Goal: Book appointment/travel/reservation

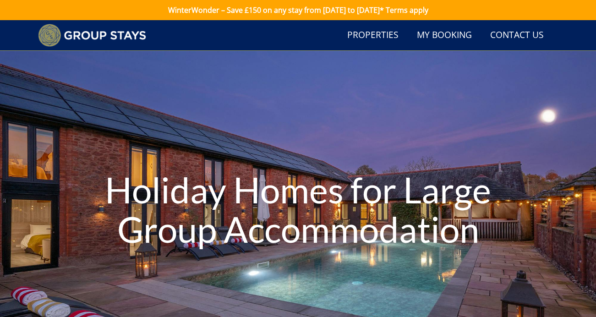
select select "32"
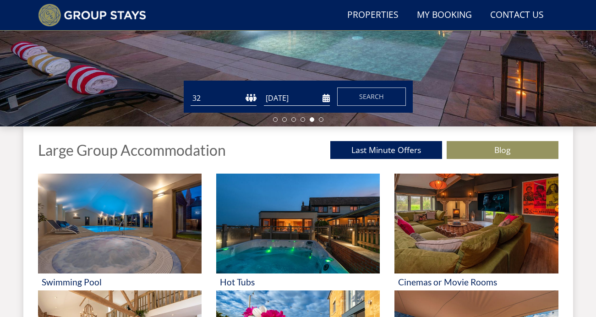
click at [294, 99] on input "[DATE]" at bounding box center [297, 98] width 66 height 15
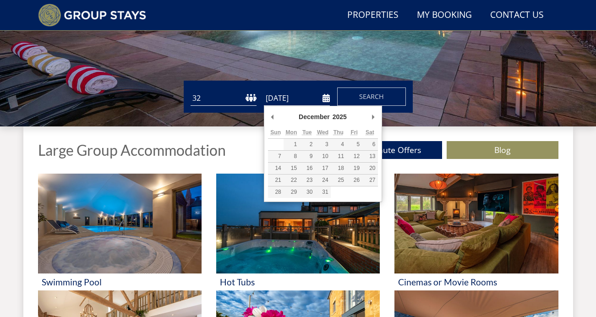
click at [313, 115] on select "January February March April May June July August September October November De…" at bounding box center [319, 116] width 44 height 9
click at [297, 112] on select "January February March April May June July August September October November De…" at bounding box center [319, 116] width 44 height 9
type input "[DATE]"
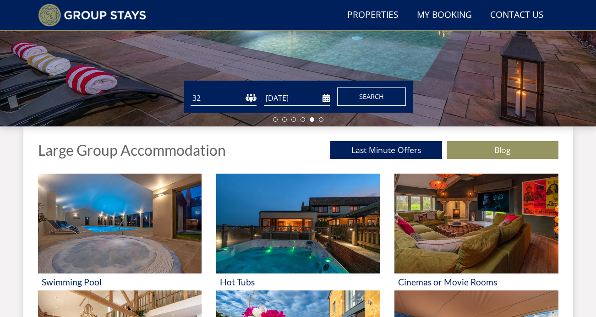
click at [369, 103] on button "Search" at bounding box center [371, 96] width 69 height 18
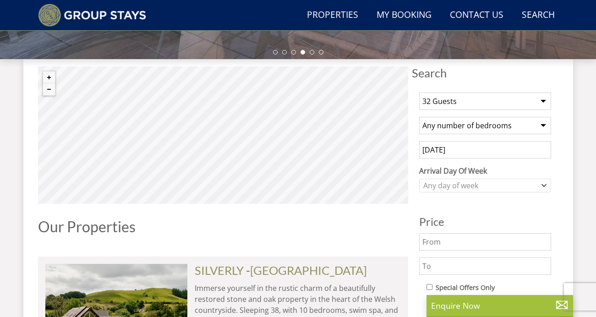
scroll to position [313, 0]
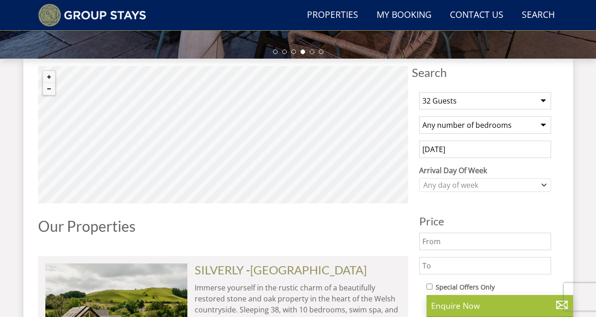
click at [465, 150] on input "[DATE]" at bounding box center [485, 149] width 132 height 17
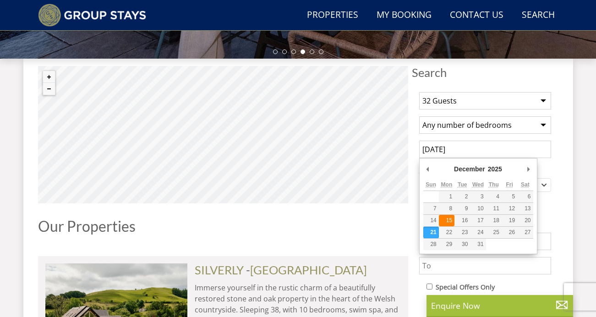
type input "[DATE]"
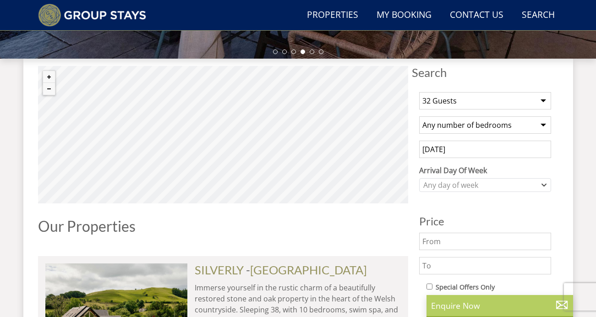
click at [459, 300] on p "Enquire Now" at bounding box center [499, 306] width 137 height 12
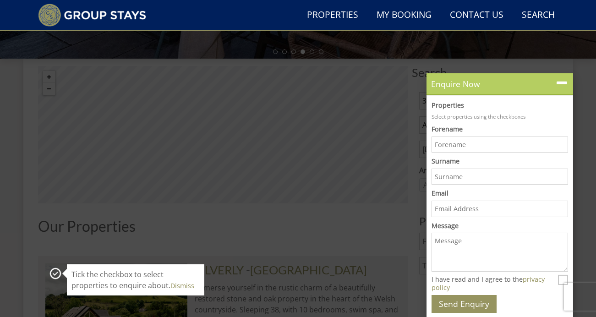
scroll to position [0, 0]
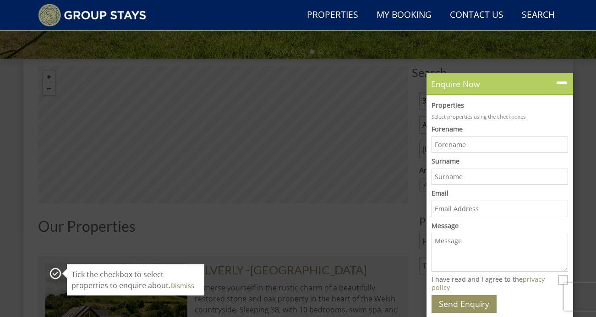
click at [559, 82] on icon at bounding box center [561, 83] width 13 height 13
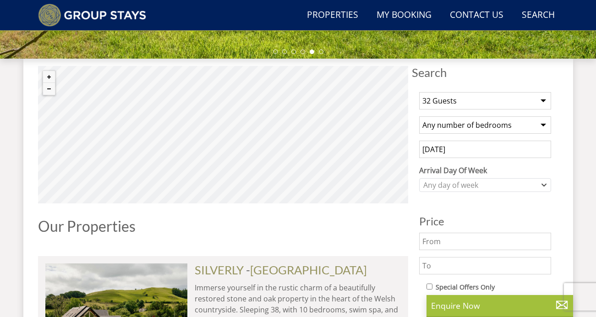
scroll to position [245, 0]
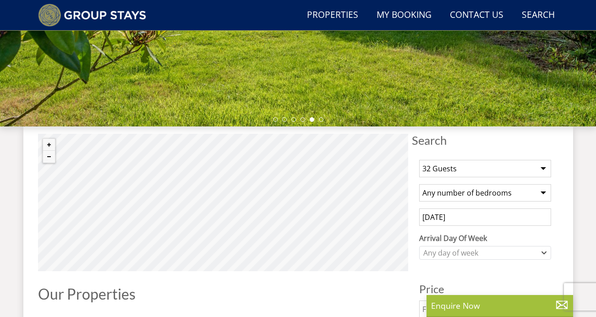
select select "32"
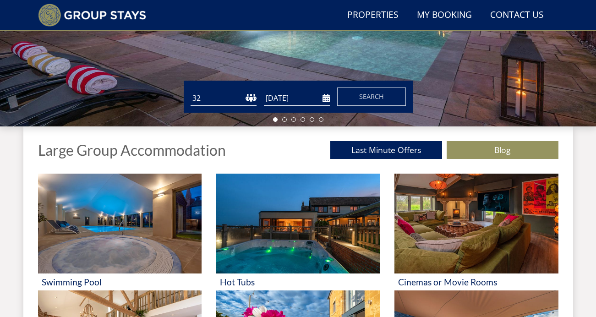
click at [277, 107] on div "Guests 1 2 3 4 5 6 7 8 9 10 11 12 13 14 15 16 17 18 19 20 21 22 23 24 25 26 27 …" at bounding box center [298, 97] width 229 height 32
click at [290, 98] on input "[DATE]" at bounding box center [297, 98] width 66 height 15
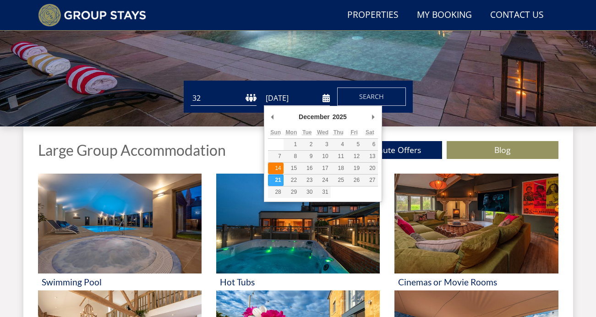
type input "[DATE]"
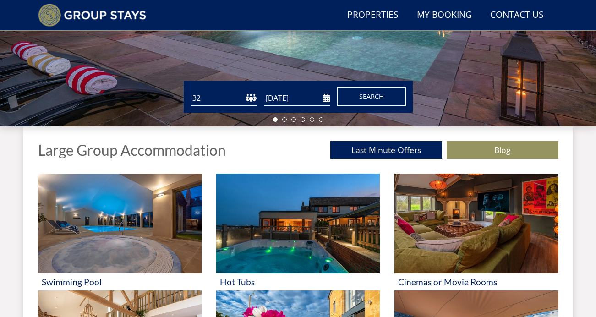
click at [387, 96] on button "Search" at bounding box center [371, 96] width 69 height 18
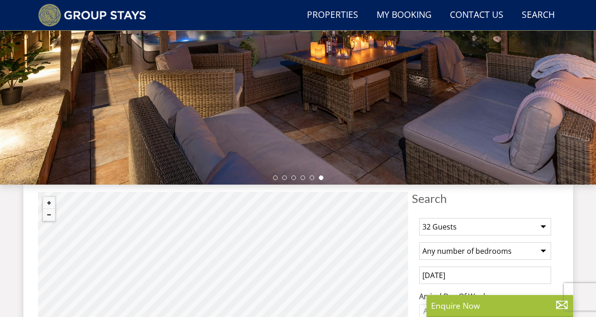
scroll to position [188, 0]
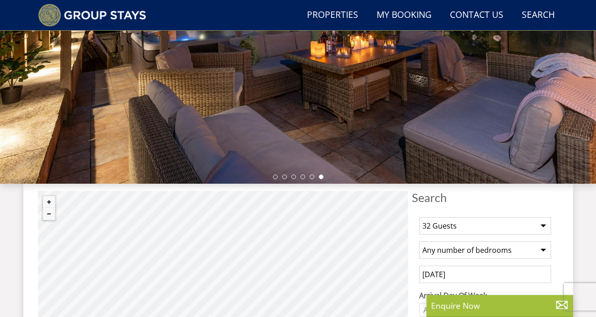
click at [454, 221] on select "1 Guest 2 Guests 3 Guests 4 Guests 5 Guests 6 Guests 7 Guests 8 Guests 9 Guests…" at bounding box center [485, 225] width 132 height 17
select select "29"
click at [419, 217] on select "1 Guest 2 Guests 3 Guests 4 Guests 5 Guests 6 Guests 7 Guests 8 Guests 9 Guests…" at bounding box center [485, 225] width 132 height 17
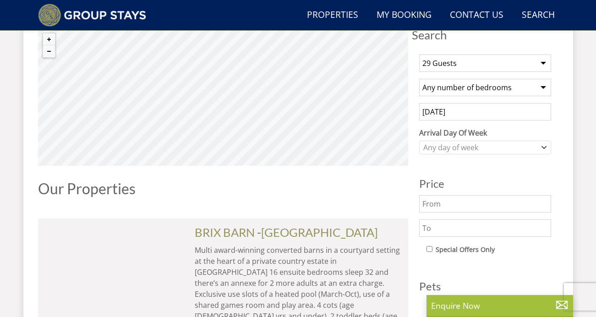
scroll to position [365, 0]
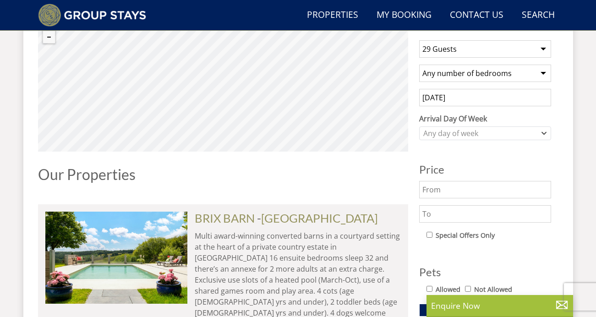
scroll to position [245, 0]
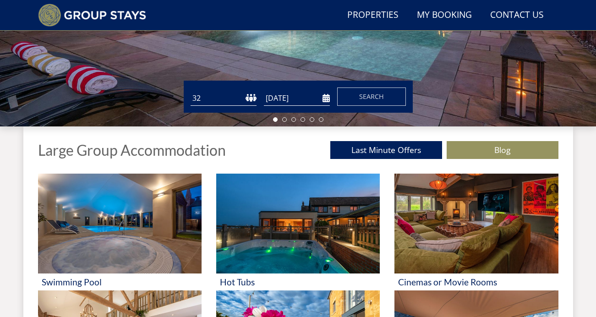
click at [292, 95] on input "[DATE]" at bounding box center [297, 98] width 66 height 15
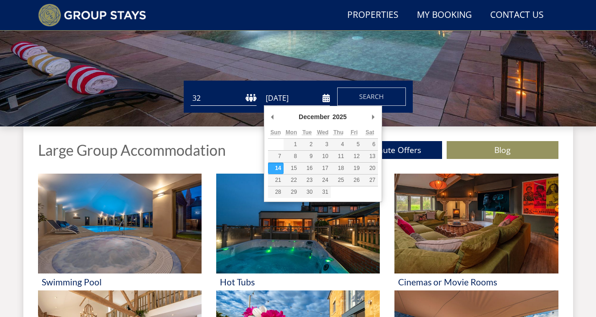
click at [221, 101] on select "1 2 3 4 5 6 7 8 9 10 11 12 13 14 15 16 17 18 19 20 21 22 23 24 25 26 27 28 29 3…" at bounding box center [224, 98] width 66 height 15
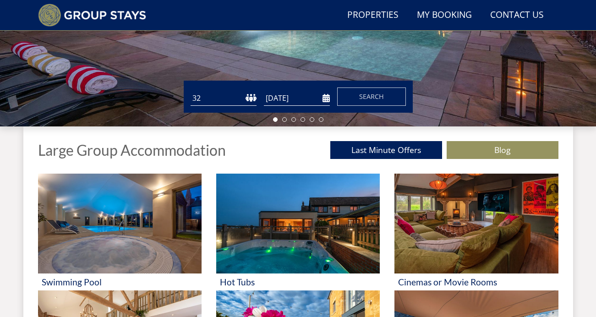
select select "28"
click at [191, 91] on select "1 2 3 4 5 6 7 8 9 10 11 12 13 14 15 16 17 18 19 20 21 22 23 24 25 26 27 28 29 3…" at bounding box center [224, 98] width 66 height 15
click at [386, 99] on button "Search" at bounding box center [371, 96] width 69 height 18
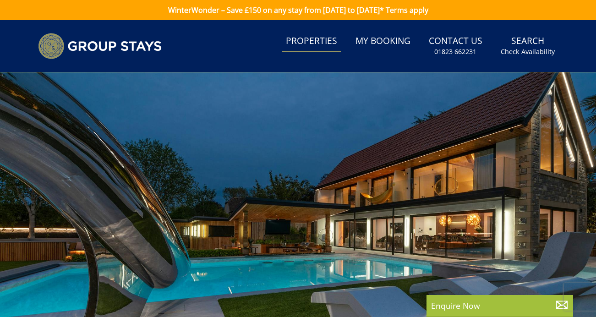
click at [295, 47] on link "Properties" at bounding box center [311, 41] width 59 height 21
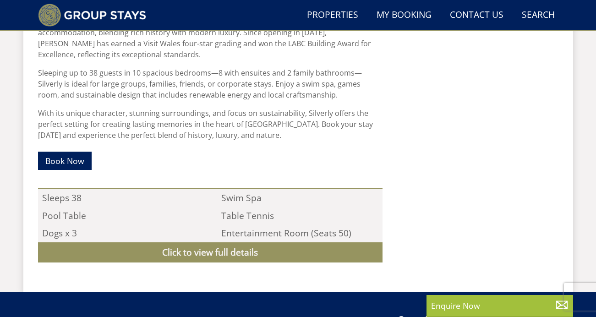
scroll to position [469, 0]
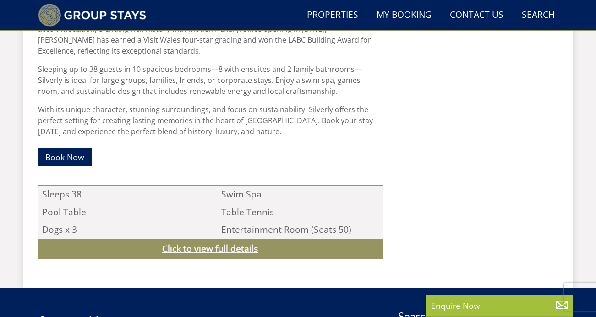
click at [206, 249] on link "Click to view full details" at bounding box center [210, 249] width 345 height 21
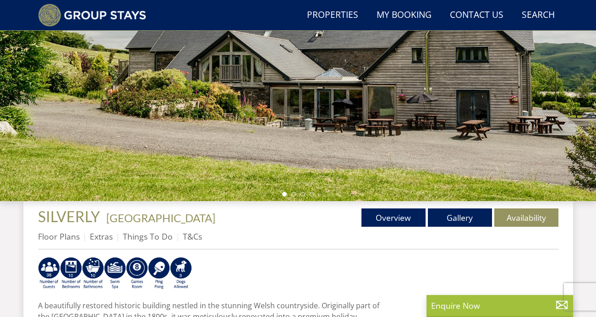
scroll to position [148, 0]
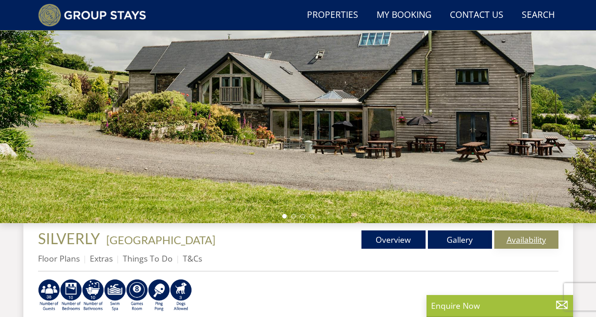
click at [521, 237] on link "Availability" at bounding box center [526, 239] width 64 height 18
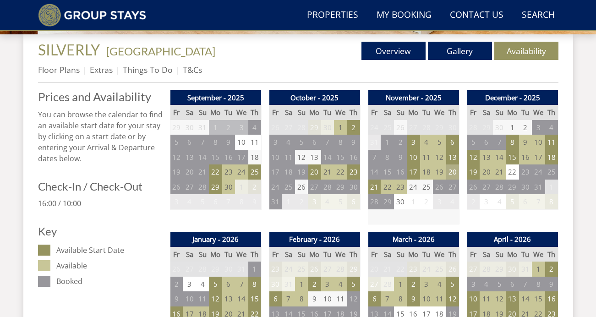
scroll to position [349, 0]
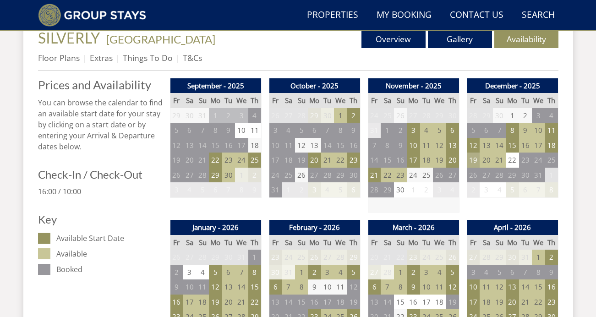
click at [473, 163] on td "19" at bounding box center [473, 160] width 13 height 15
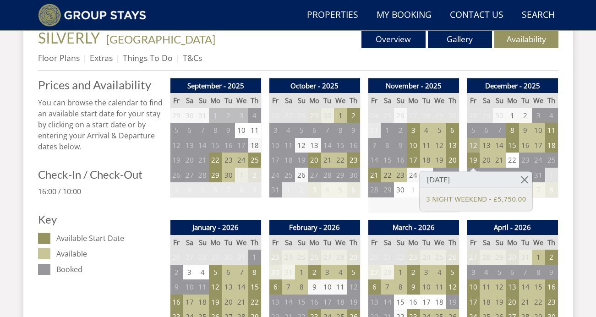
click at [474, 146] on td "12" at bounding box center [473, 145] width 13 height 15
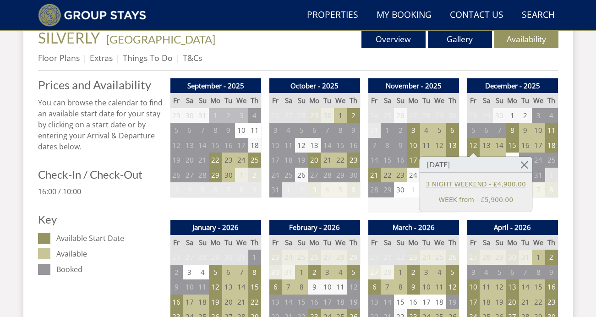
click at [488, 188] on link "3 NIGHT WEEKEND - £4,900.00" at bounding box center [476, 185] width 100 height 10
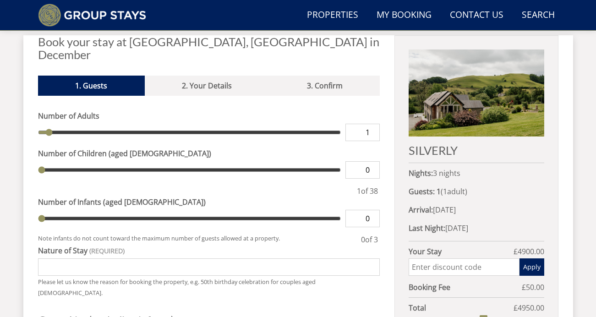
scroll to position [241, 0]
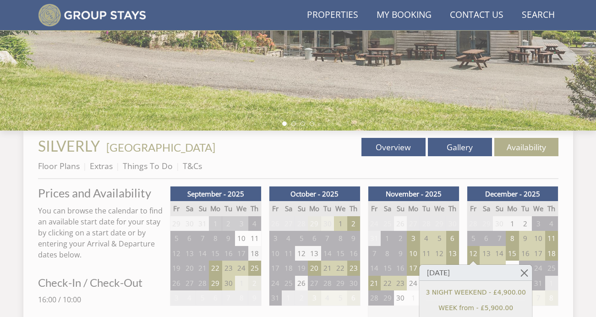
scroll to position [349, 0]
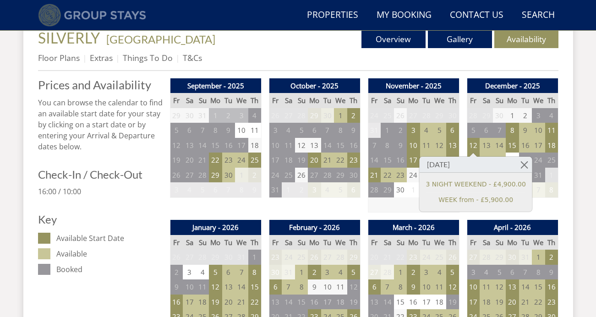
scroll to position [224, 0]
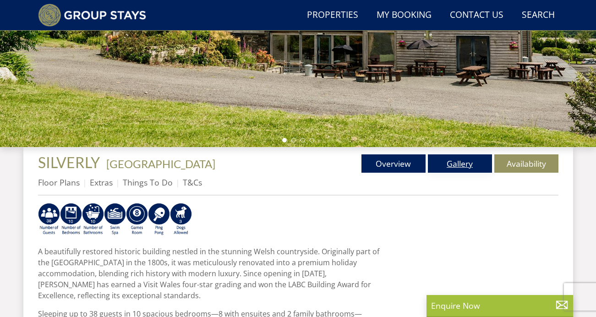
click at [457, 160] on link "Gallery" at bounding box center [460, 163] width 64 height 18
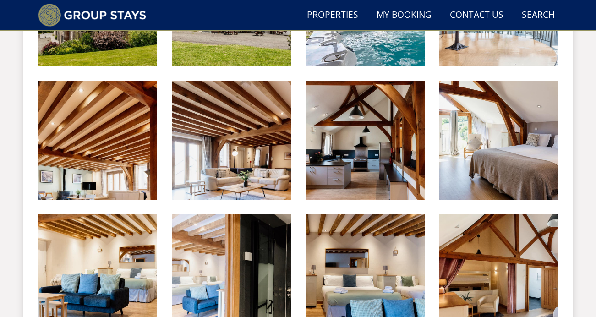
scroll to position [482, 0]
